Goal: Information Seeking & Learning: Learn about a topic

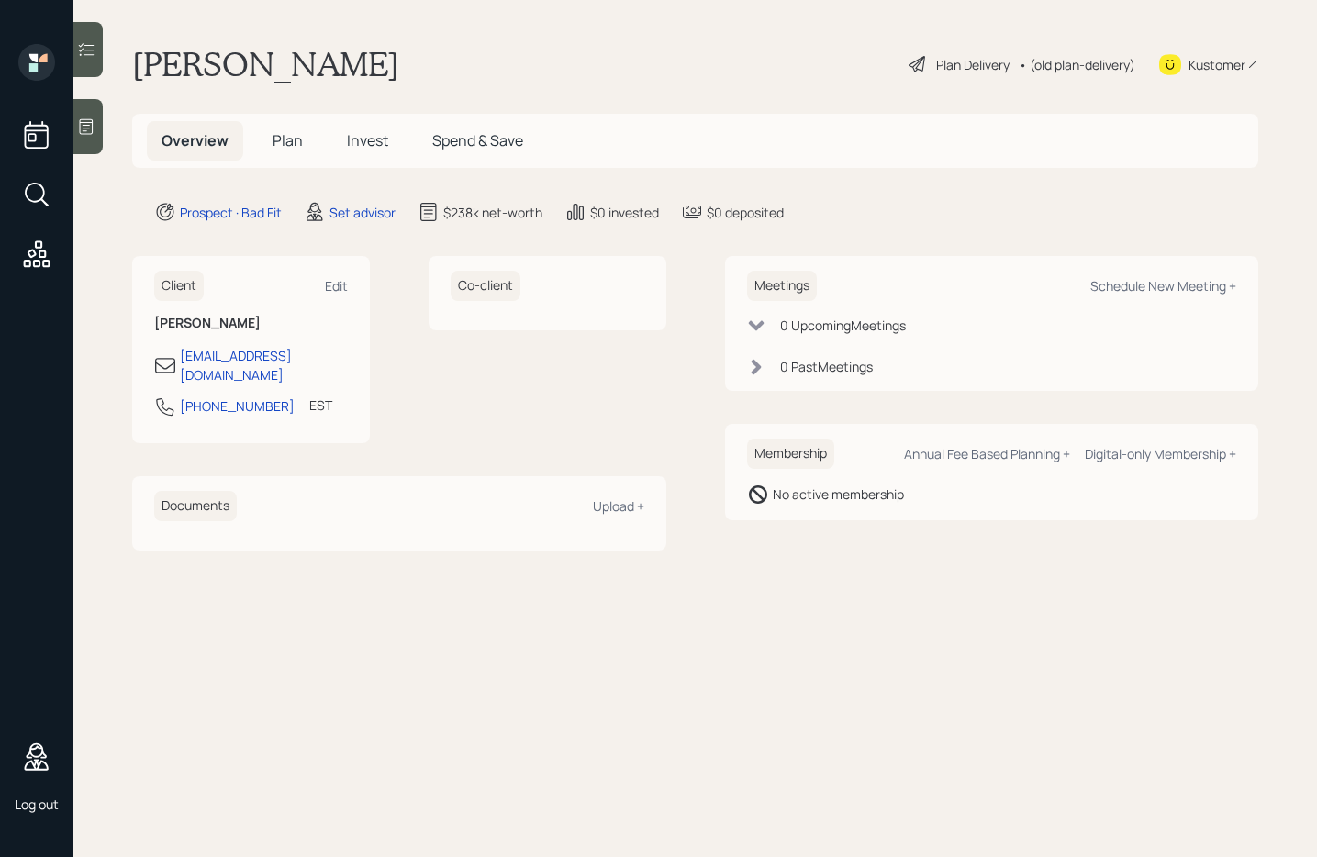
click at [285, 146] on span "Plan" at bounding box center [288, 140] width 30 height 20
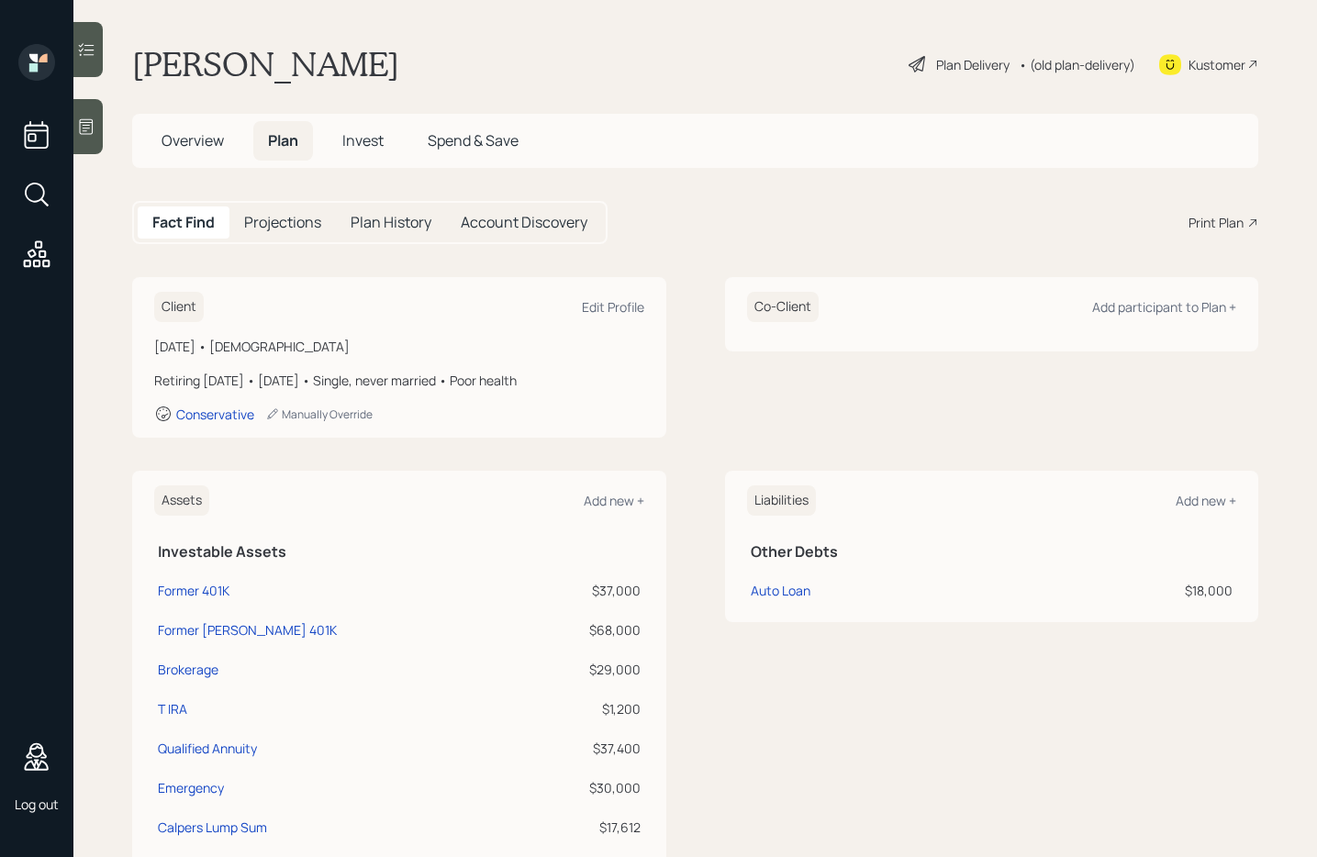
click at [366, 138] on span "Invest" at bounding box center [362, 140] width 41 height 20
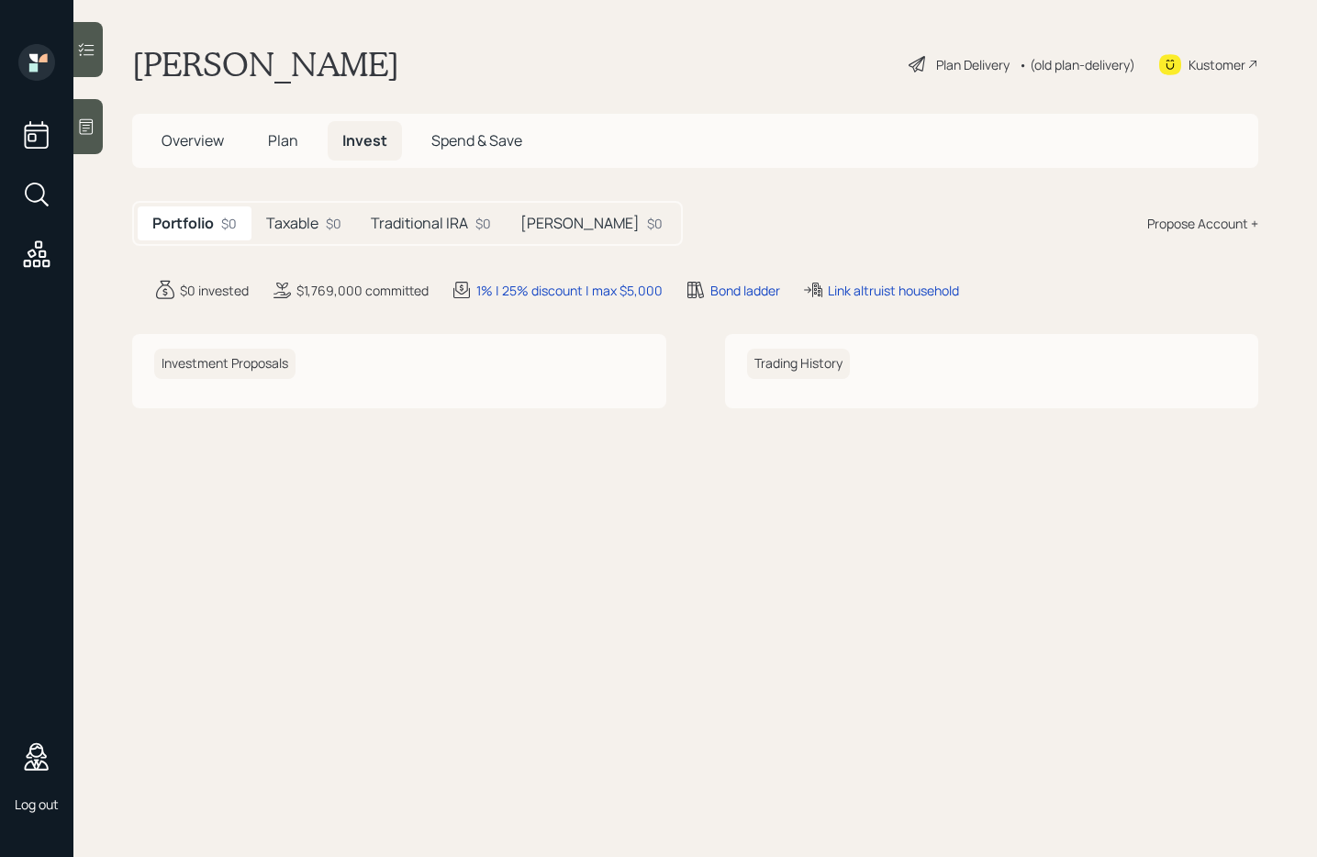
click at [297, 224] on h5 "Taxable" at bounding box center [292, 223] width 52 height 17
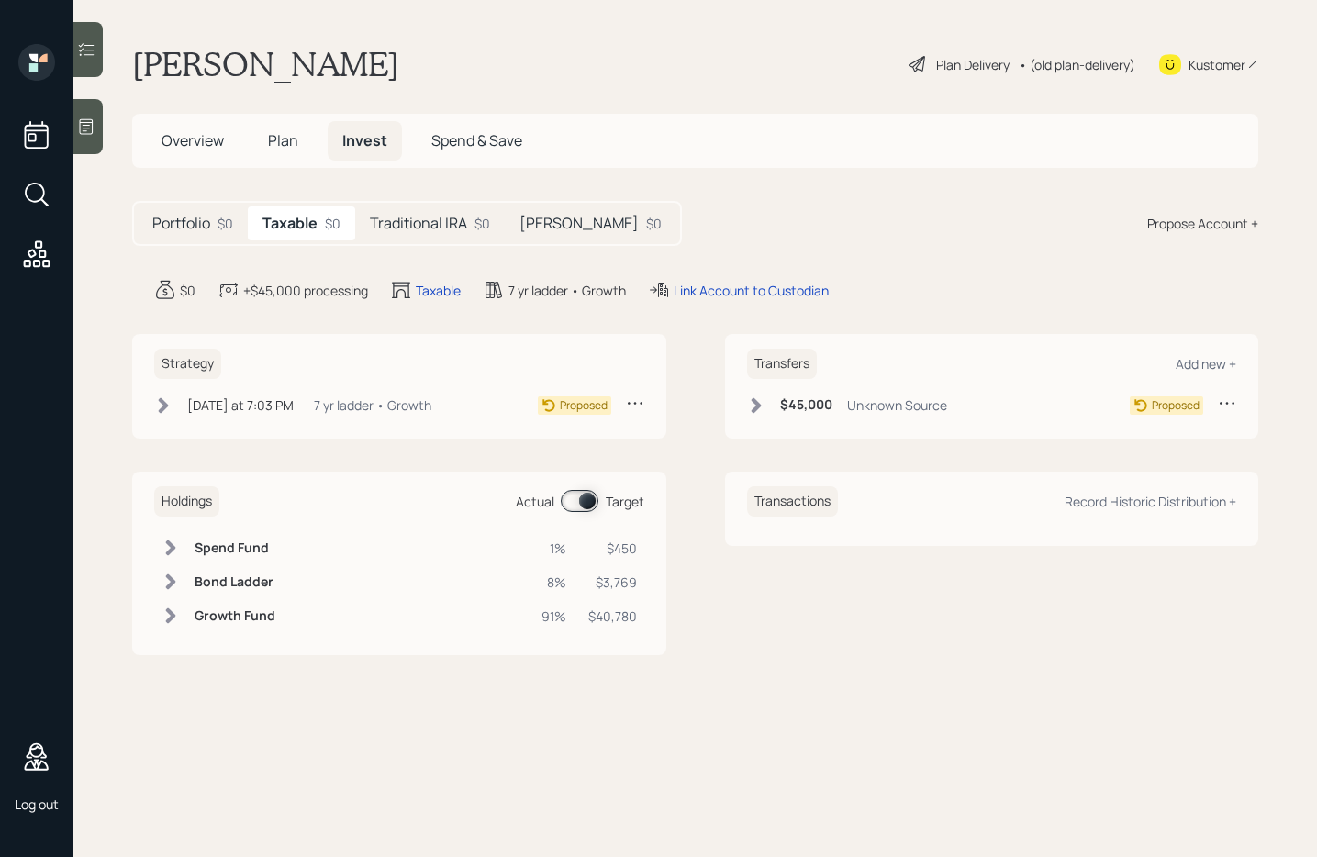
click at [411, 223] on h5 "Traditional IRA" at bounding box center [418, 223] width 97 height 17
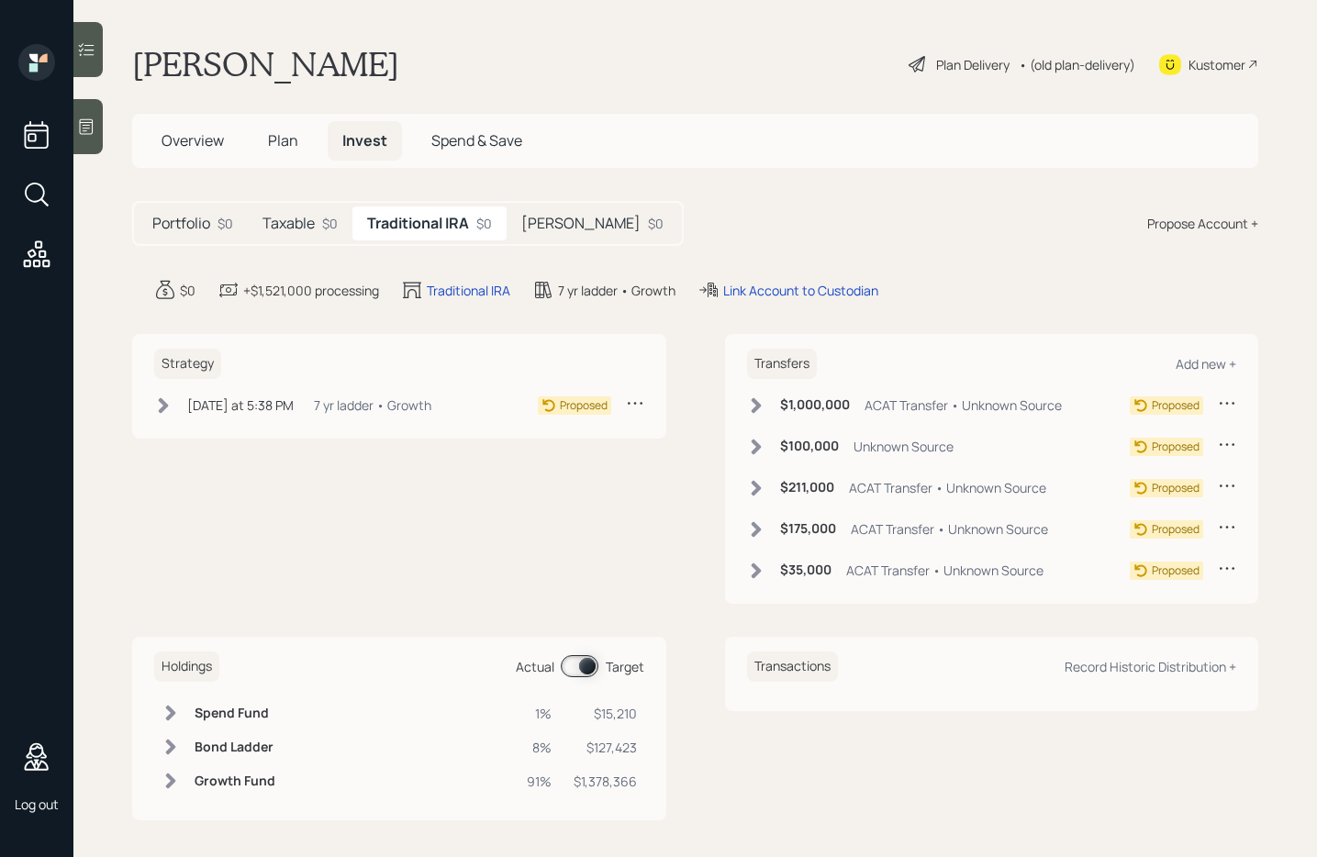
click at [533, 220] on h5 "[PERSON_NAME]" at bounding box center [580, 223] width 119 height 17
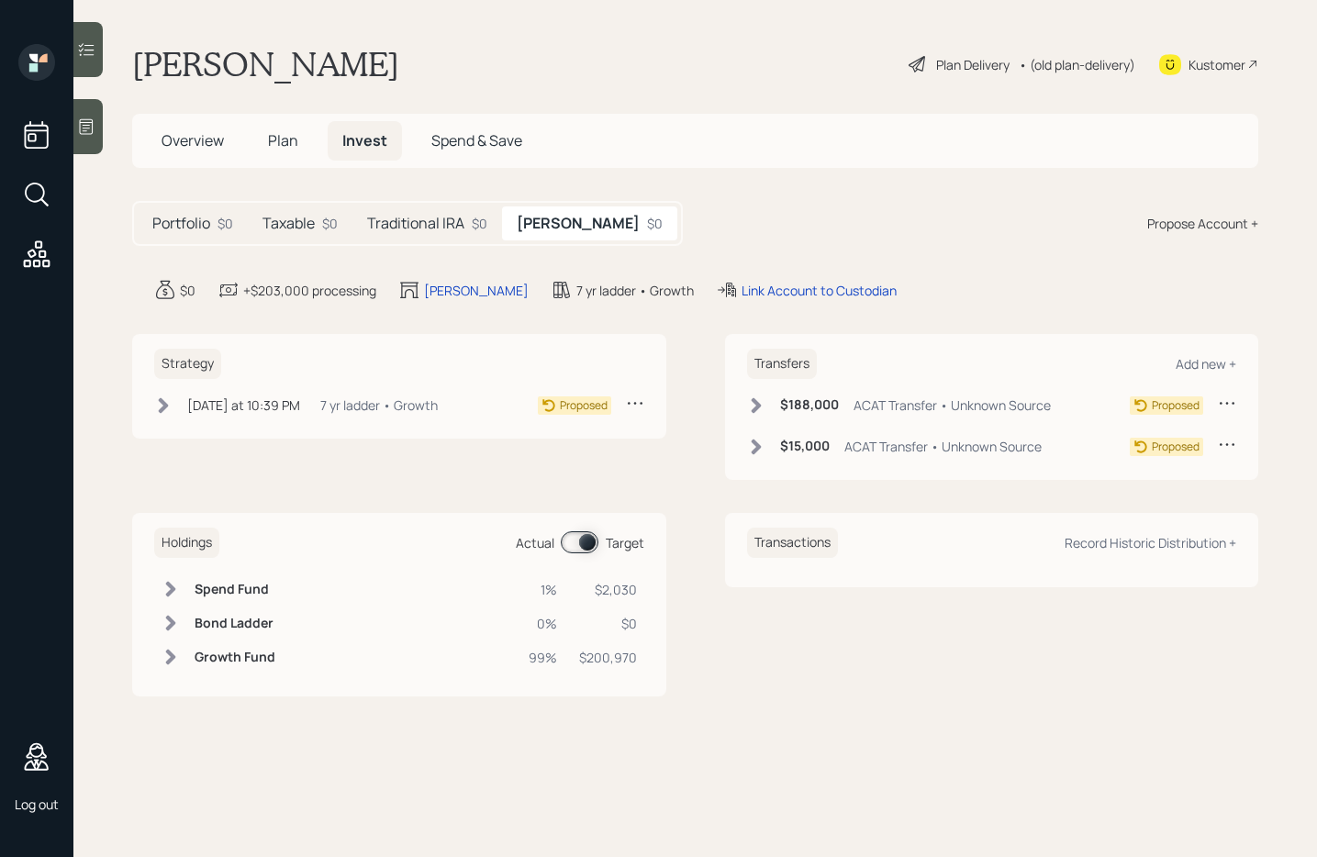
click at [449, 218] on h5 "Traditional IRA" at bounding box center [415, 223] width 97 height 17
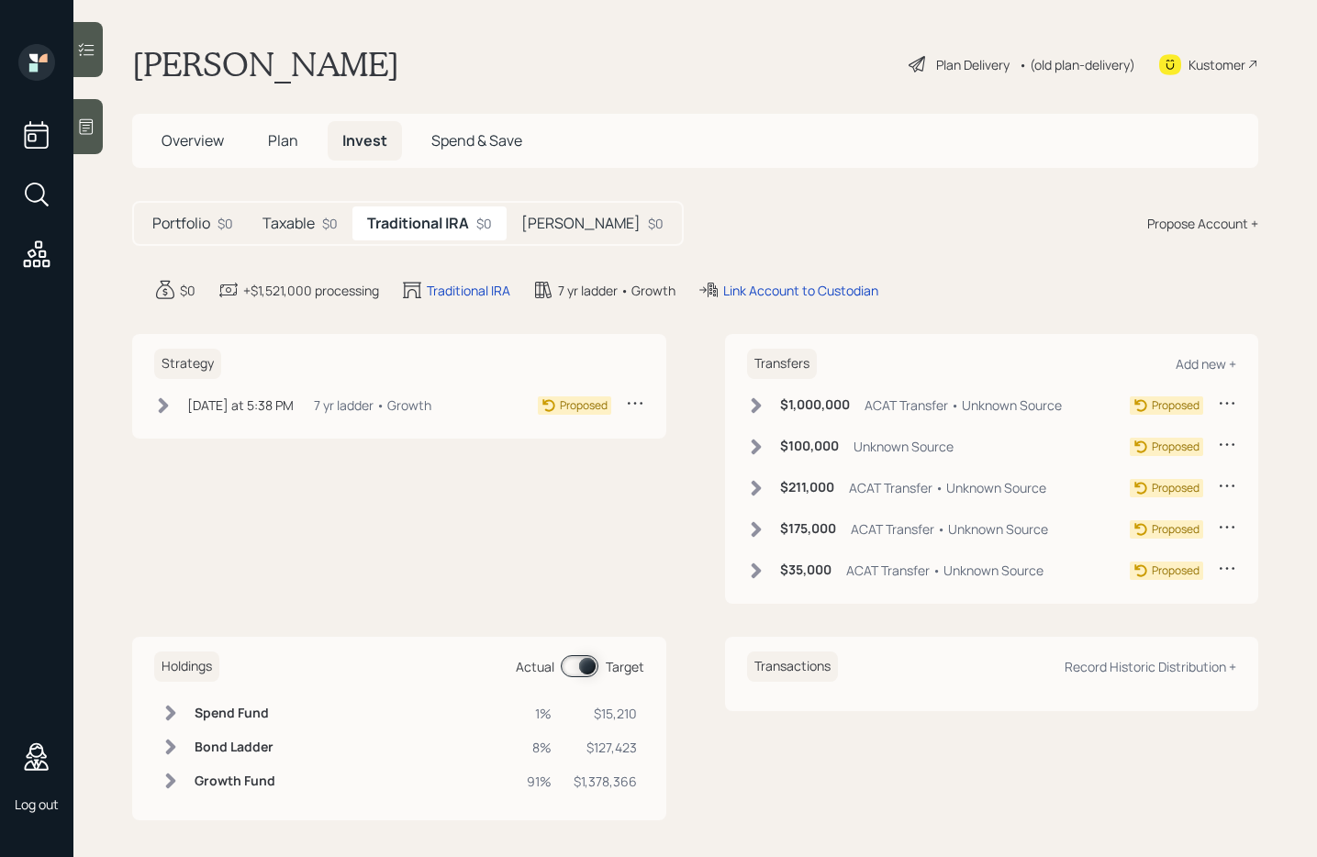
click at [296, 235] on div "Taxable $0" at bounding box center [300, 224] width 105 height 34
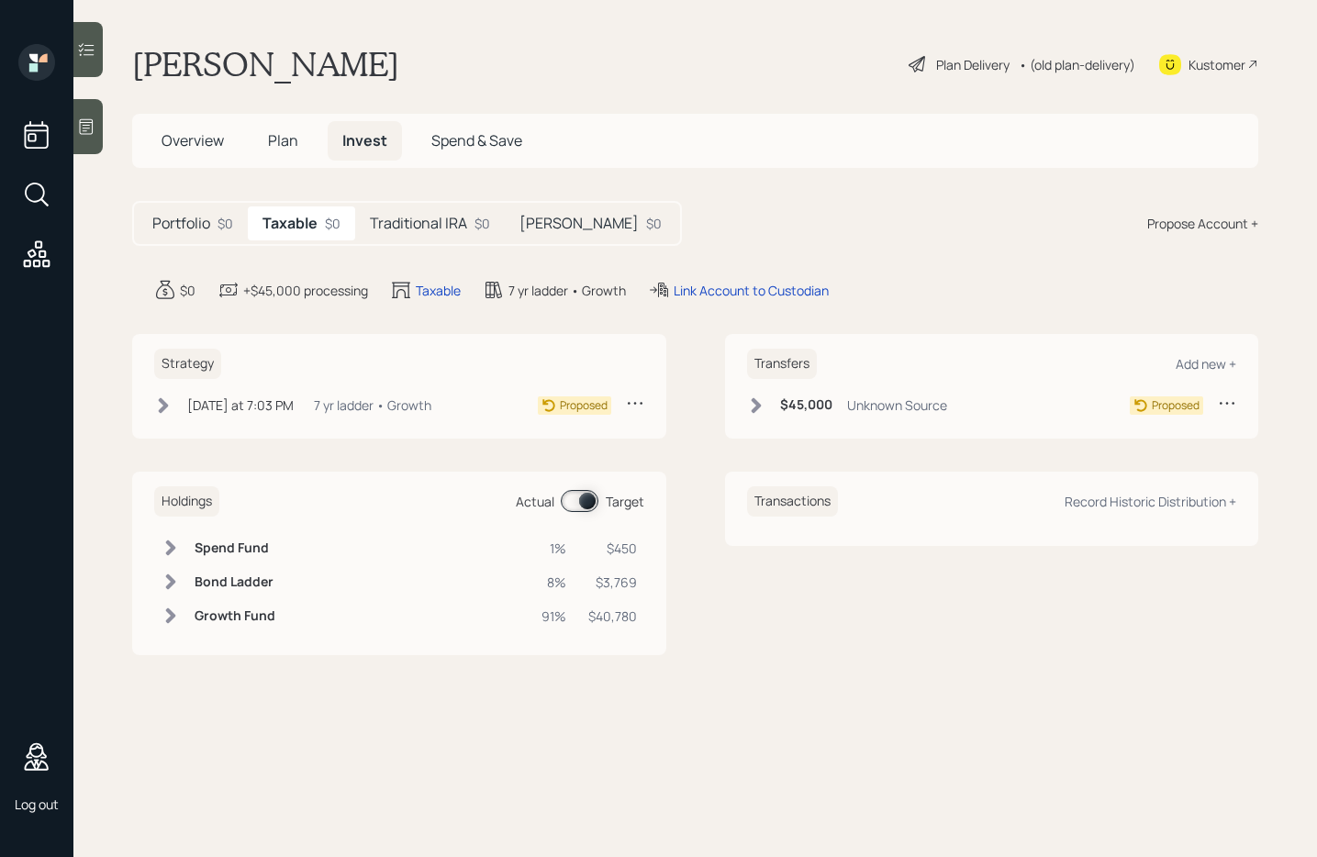
click at [410, 230] on h5 "Traditional IRA" at bounding box center [418, 223] width 97 height 17
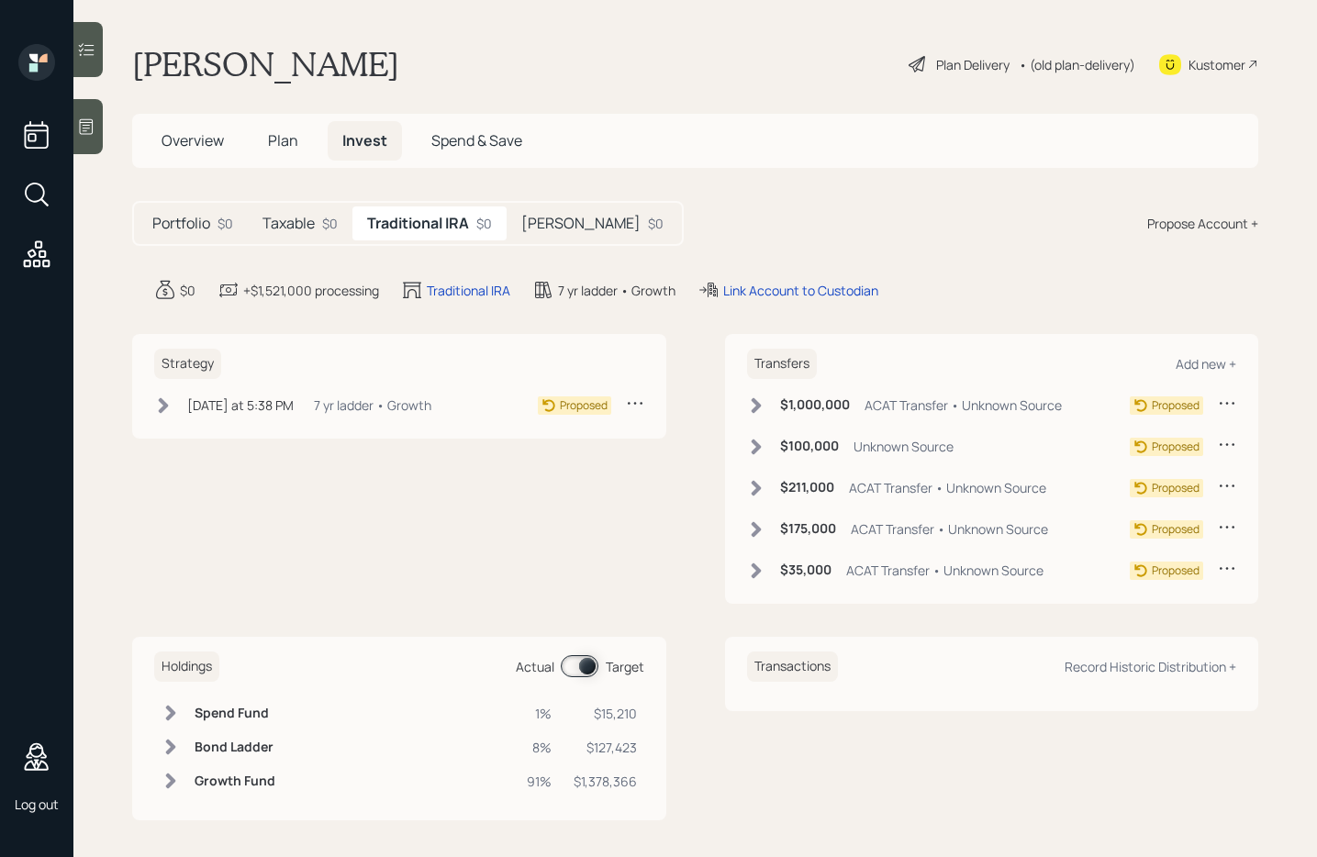
scroll to position [7, 0]
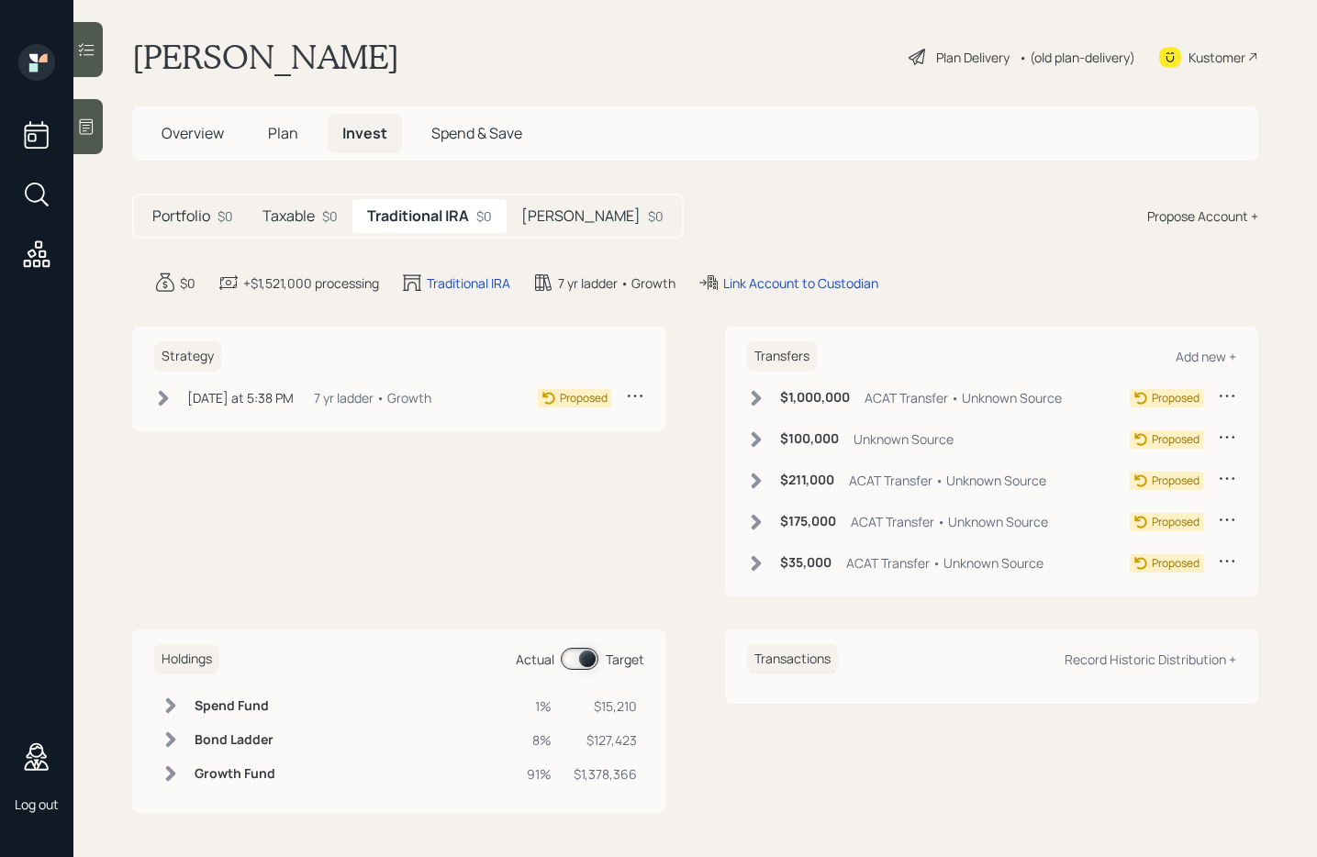
click at [211, 131] on span "Overview" at bounding box center [193, 133] width 62 height 20
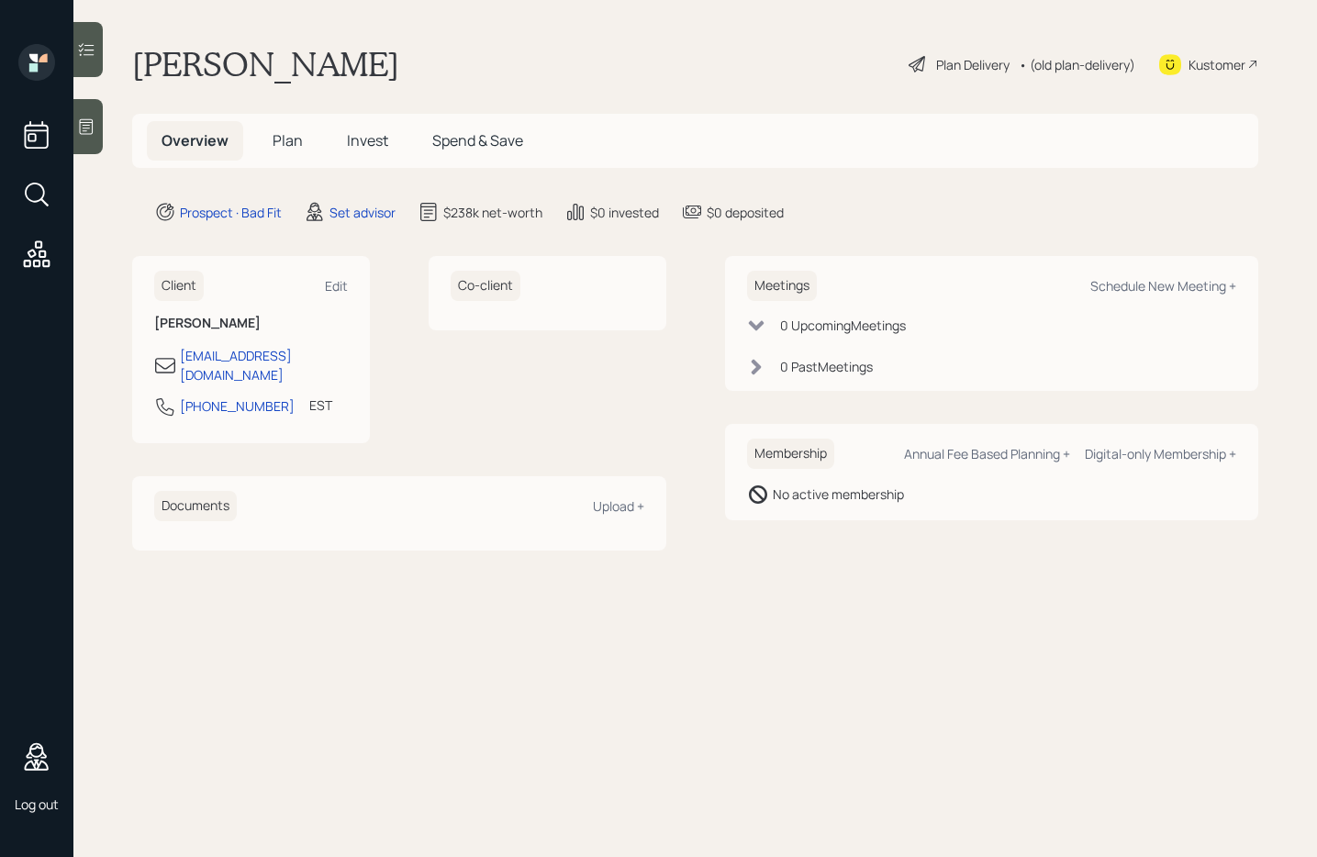
click at [288, 149] on span "Plan" at bounding box center [288, 140] width 30 height 20
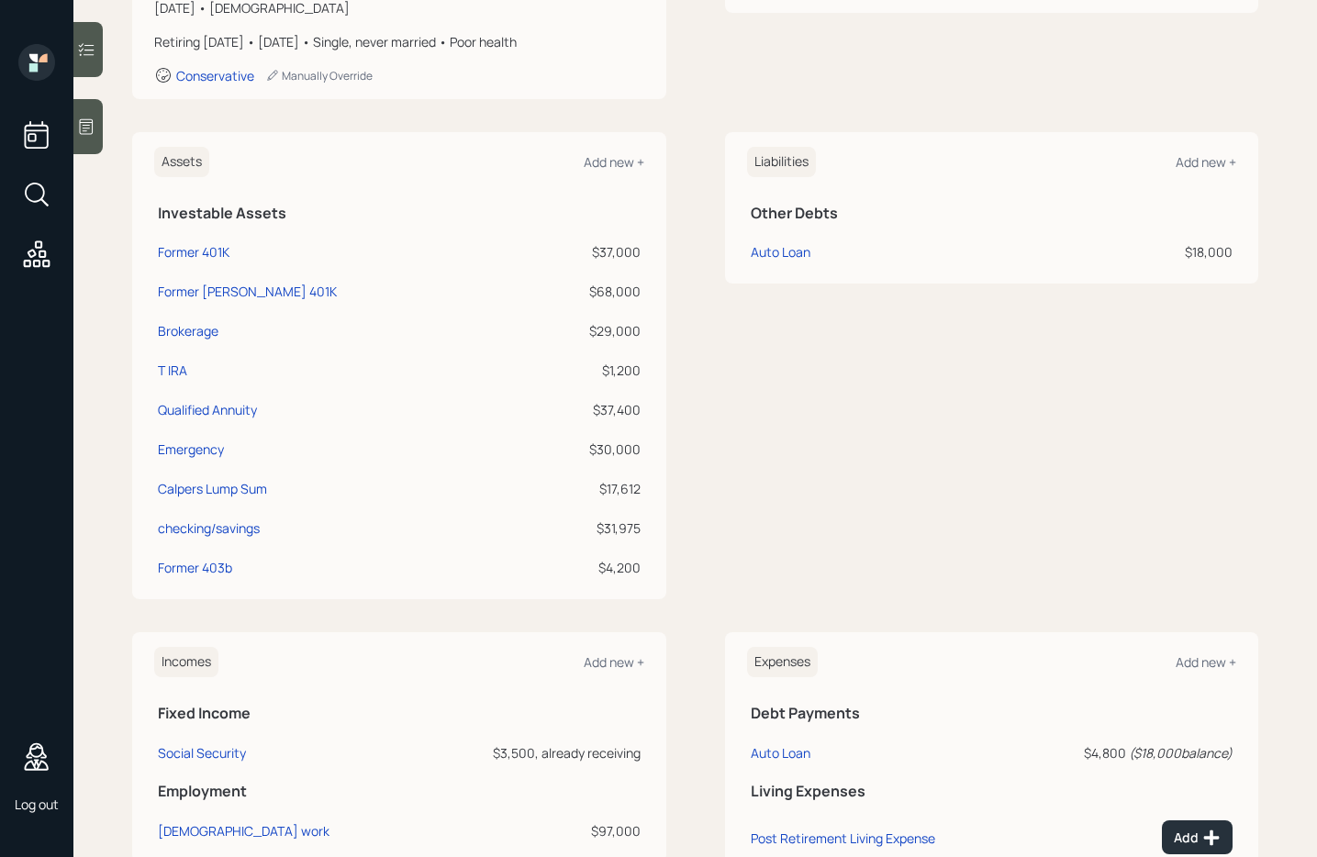
scroll to position [351, 0]
